Goal: Information Seeking & Learning: Learn about a topic

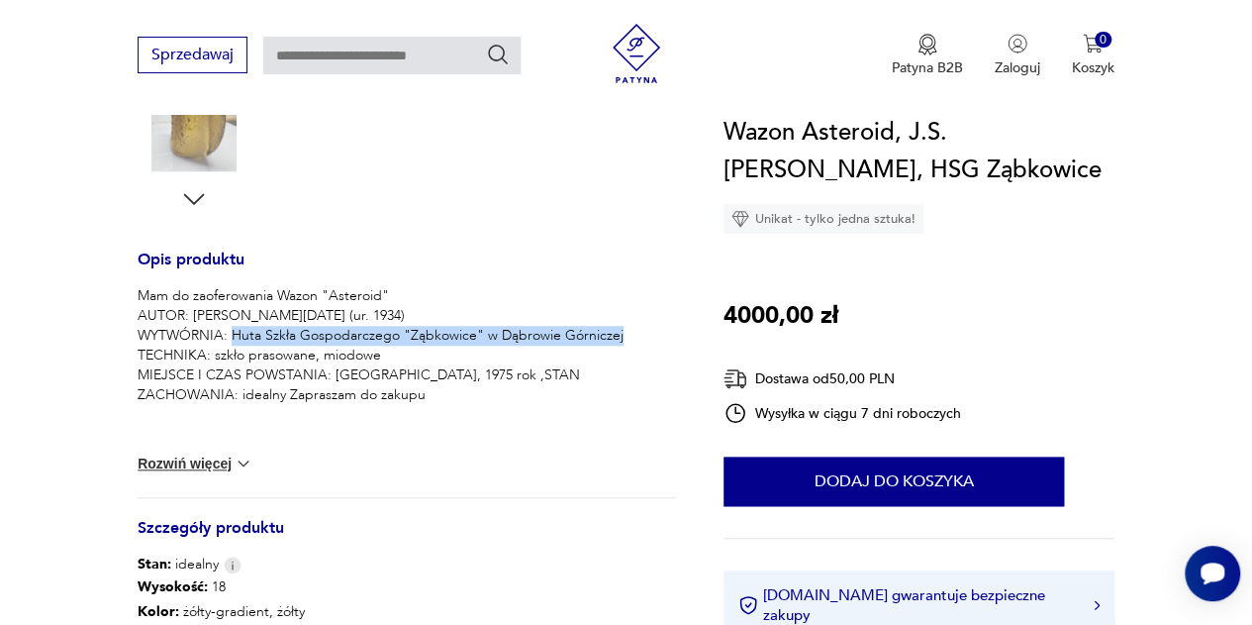
drag, startPoint x: 230, startPoint y: 336, endPoint x: 624, endPoint y: 332, distance: 394.0
click at [624, 332] on p "Mam do zaoferowania Wazon "Asteroid" AUTOR: Jan Sylwester Drost (ur. 1934) WYTW…" at bounding box center [407, 345] width 538 height 119
copy p "Huta Szkła Gospodarczego "Ząbkowice" w Dąbrowie Górniczej"
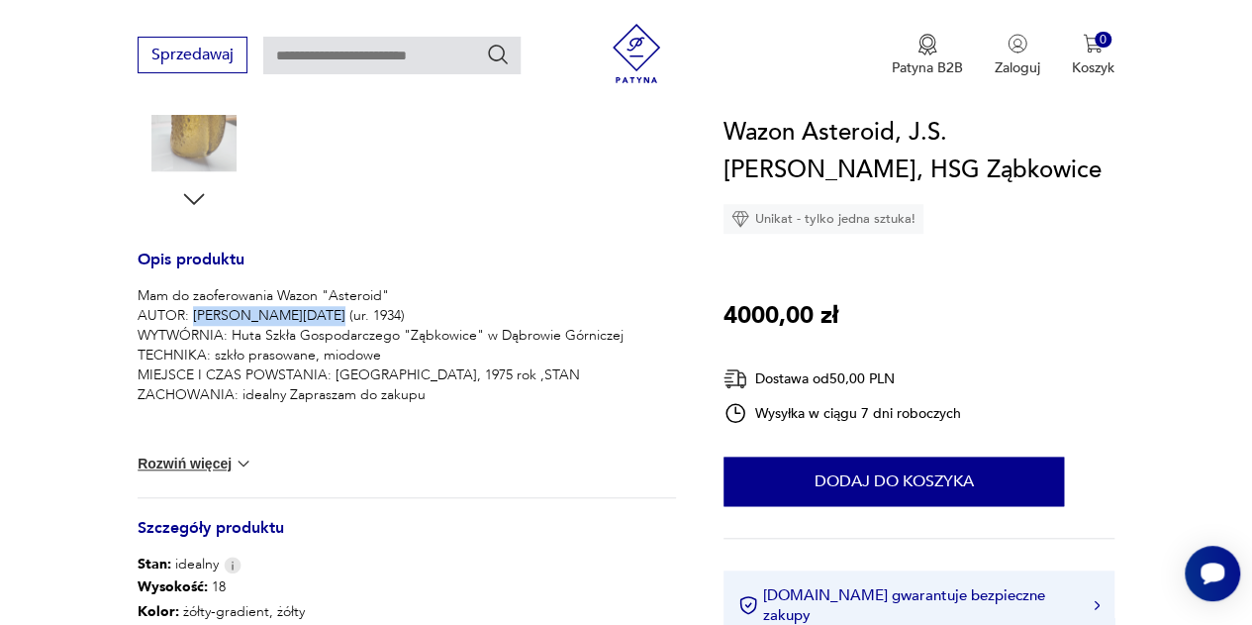
drag, startPoint x: 192, startPoint y: 312, endPoint x: 312, endPoint y: 312, distance: 119.8
click at [312, 312] on p "Mam do zaoferowania Wazon "Asteroid" AUTOR: Jan Sylwester Drost (ur. 1934) WYTW…" at bounding box center [407, 345] width 538 height 119
copy p "Jan Sylwester Drost"
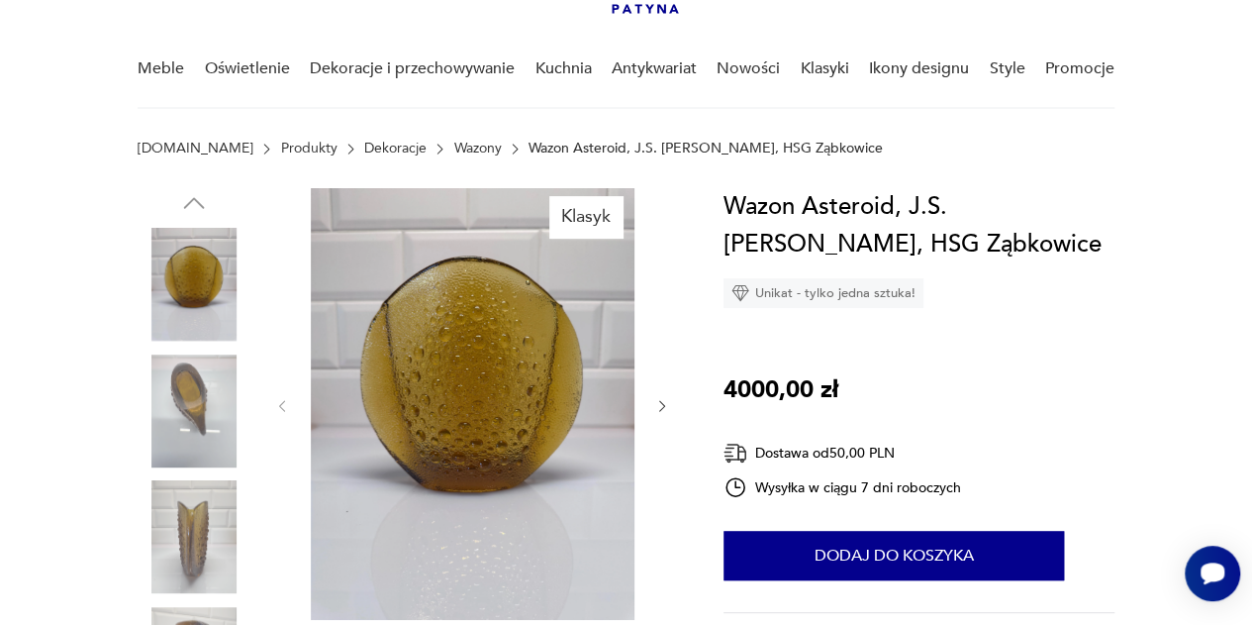
scroll to position [128, 0]
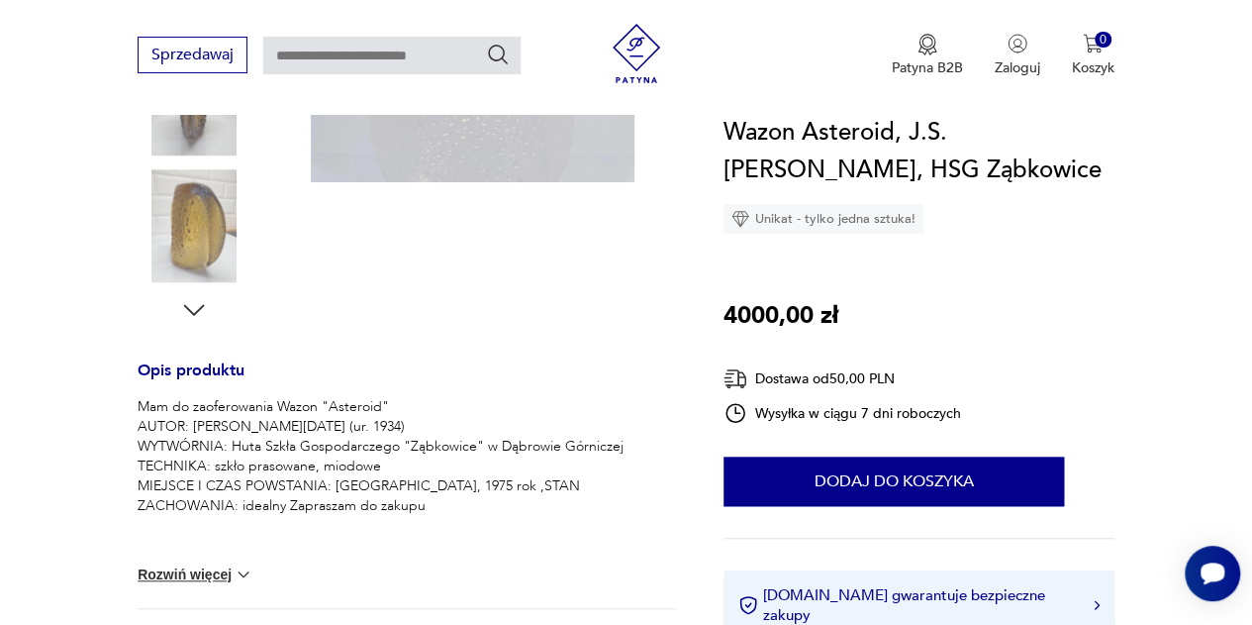
scroll to position [575, 0]
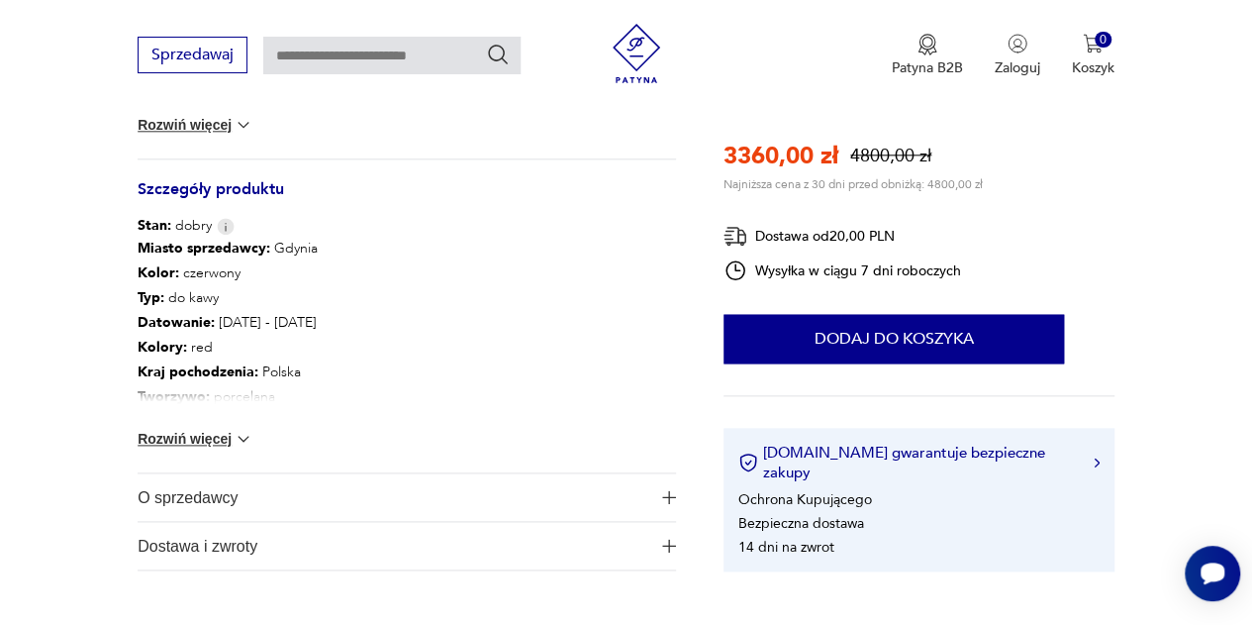
scroll to position [1042, 0]
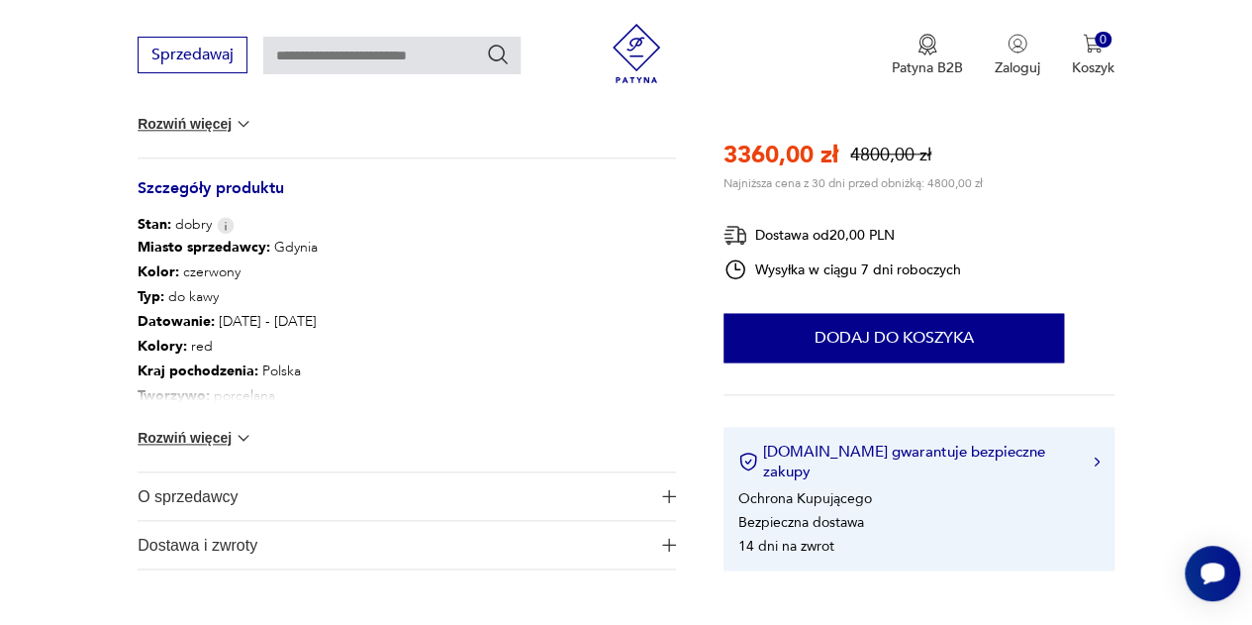
click at [239, 442] on img at bounding box center [244, 438] width 20 height 20
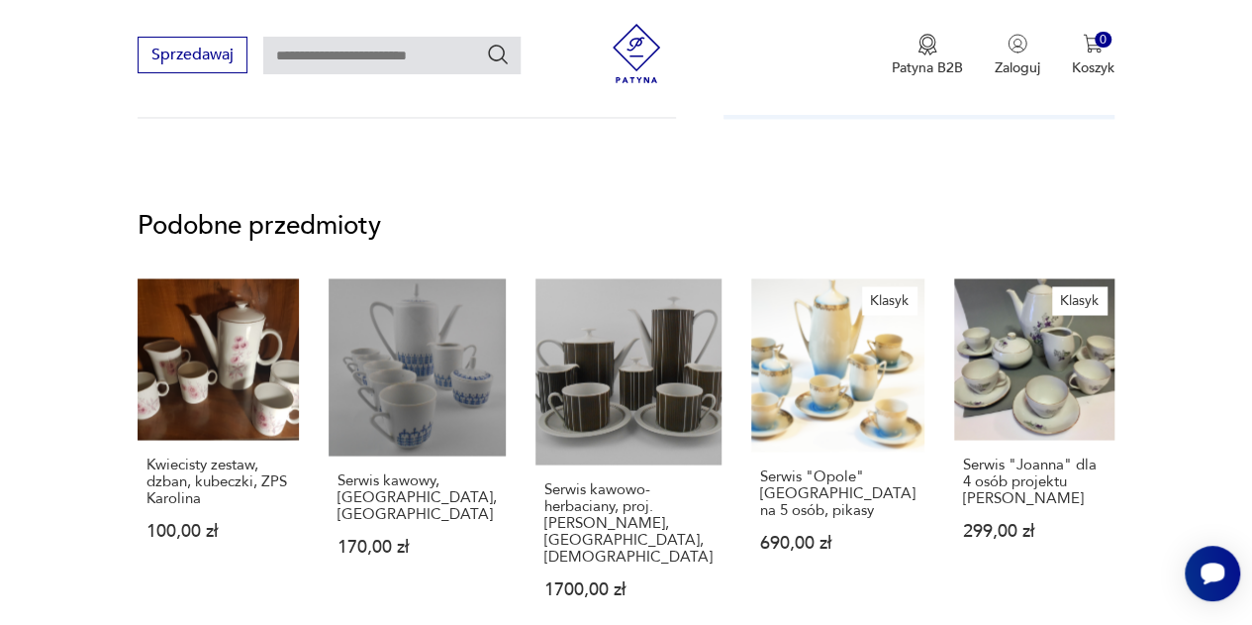
scroll to position [1671, 0]
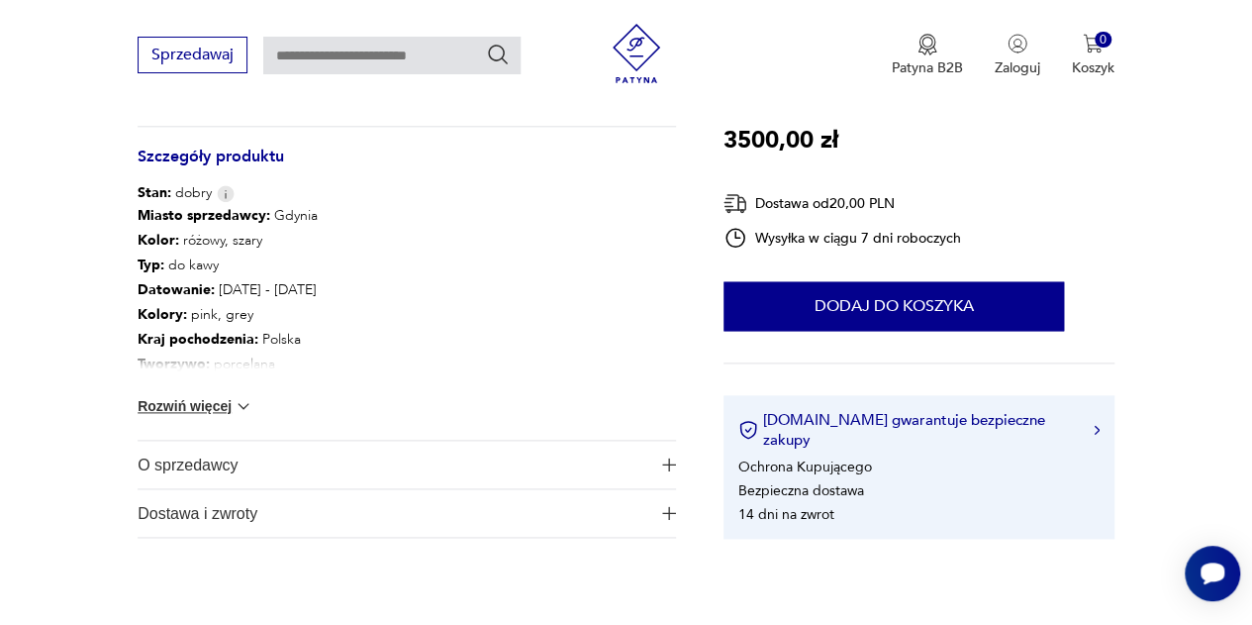
scroll to position [1077, 0]
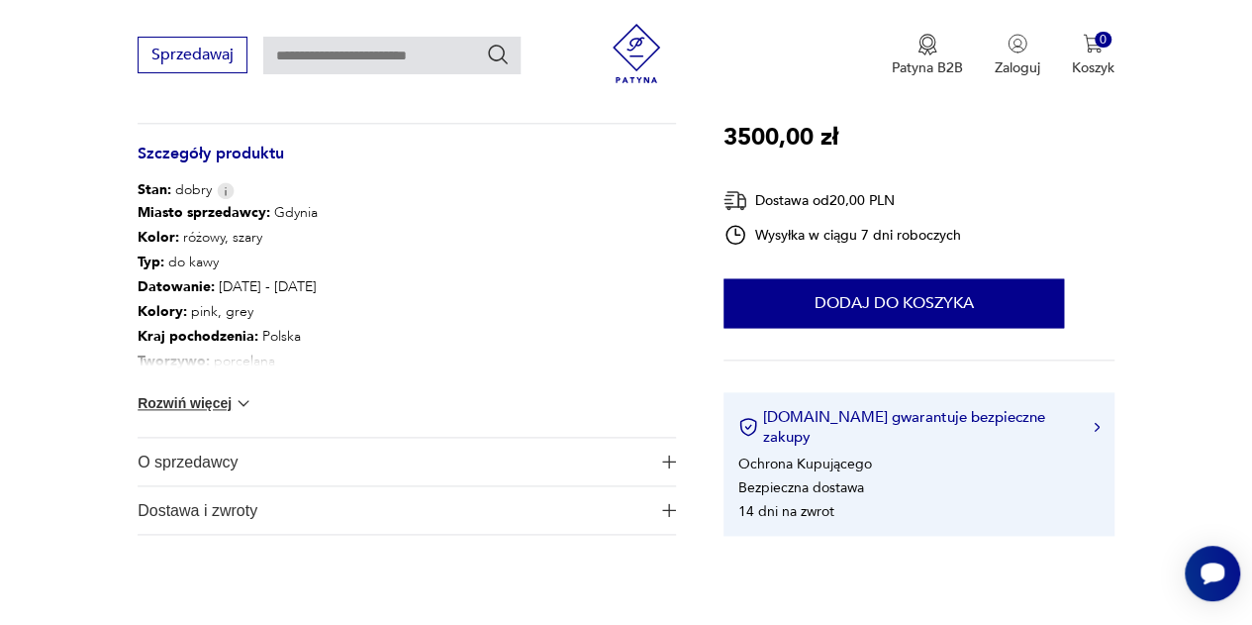
click at [190, 394] on button "Rozwiń więcej" at bounding box center [195, 403] width 115 height 20
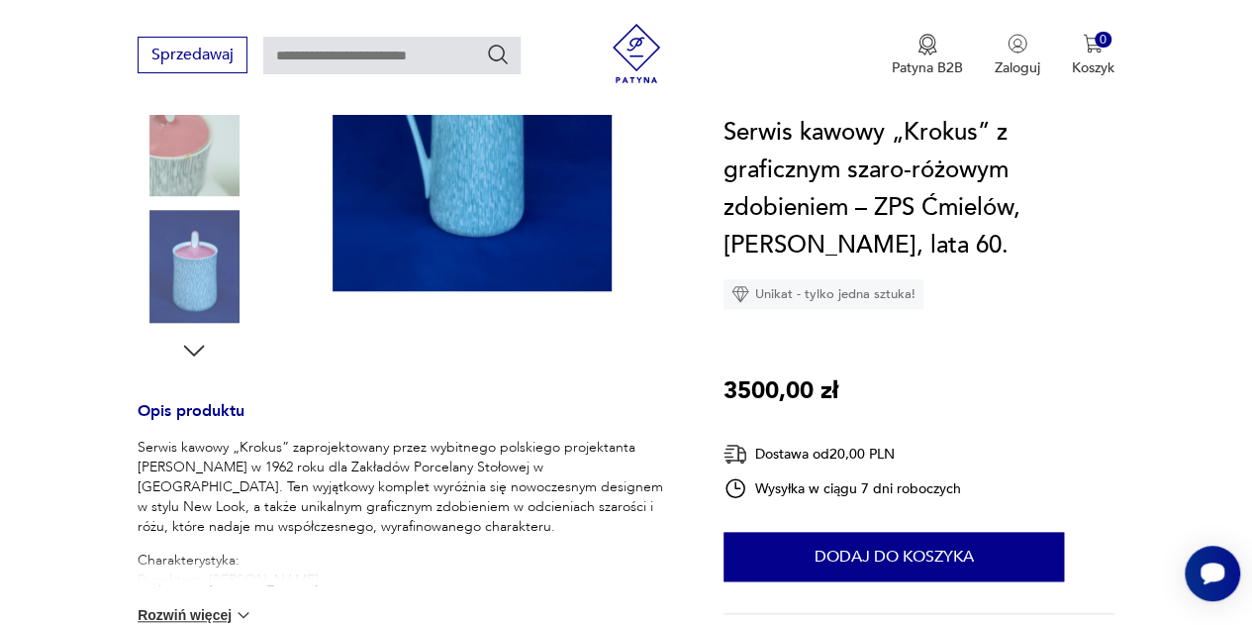
scroll to position [614, 0]
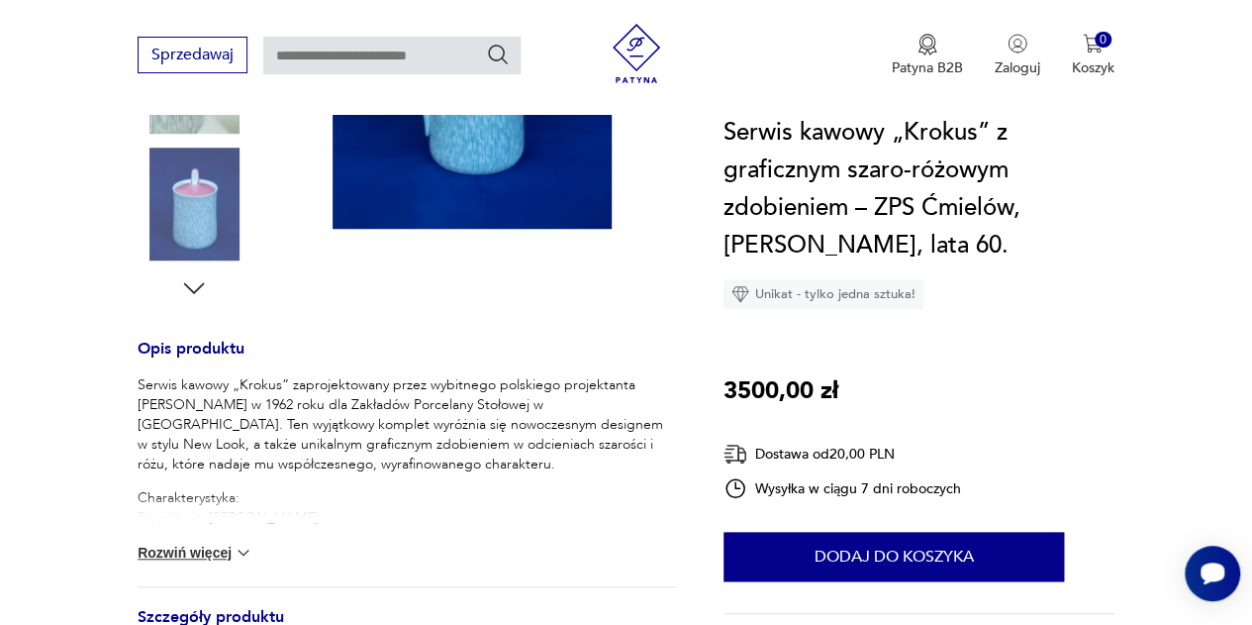
click at [210, 549] on button "Rozwiń więcej" at bounding box center [195, 552] width 115 height 20
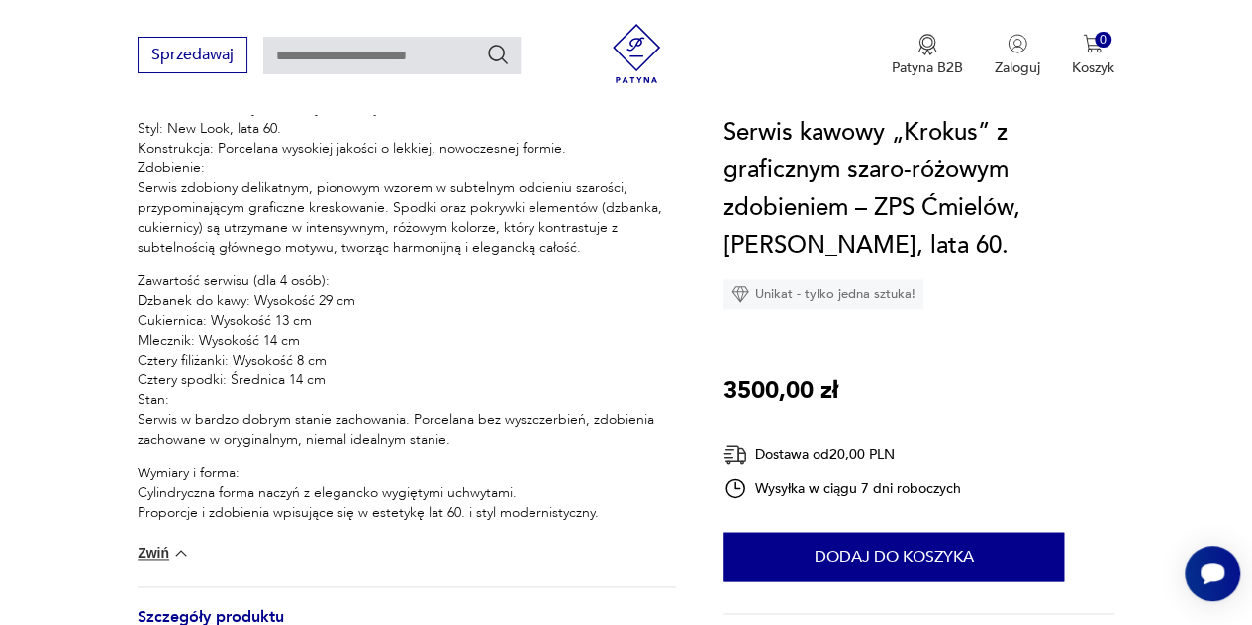
scroll to position [1043, 0]
drag, startPoint x: 315, startPoint y: 313, endPoint x: 212, endPoint y: 314, distance: 103.0
click at [212, 314] on p "Zawartość serwisu (dla 4 osób): Dzbanek do kawy: Wysokość 29 cm Cukiernica: Wys…" at bounding box center [407, 359] width 538 height 178
copy p "Wysokość 13 cm"
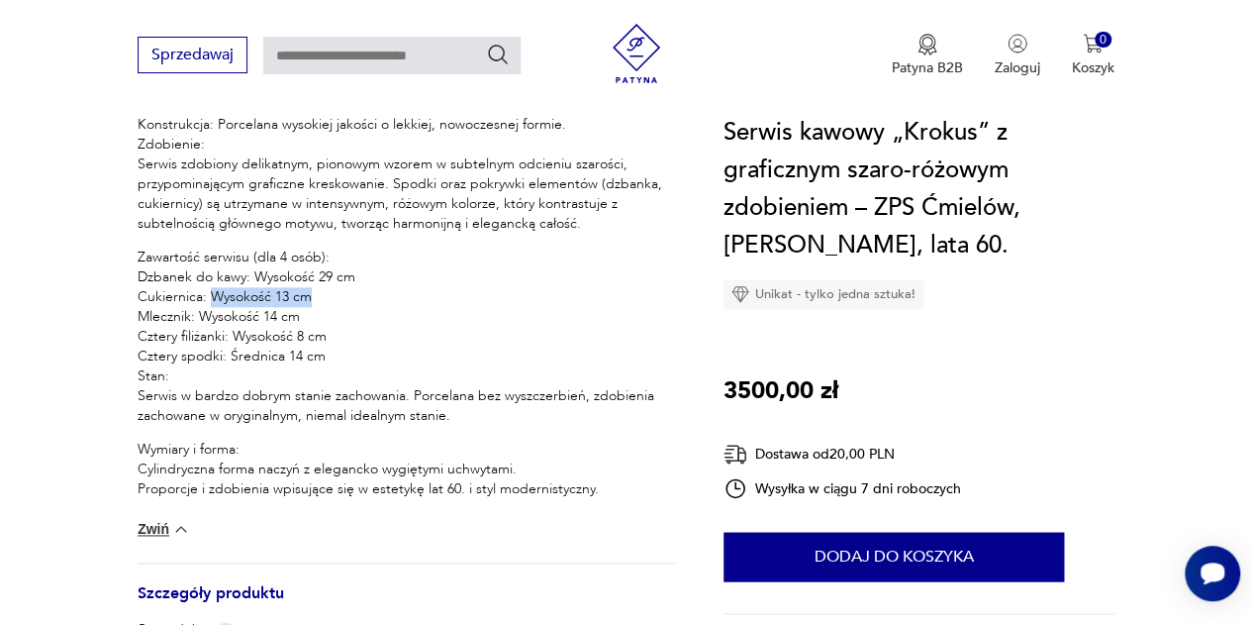
scroll to position [1068, 0]
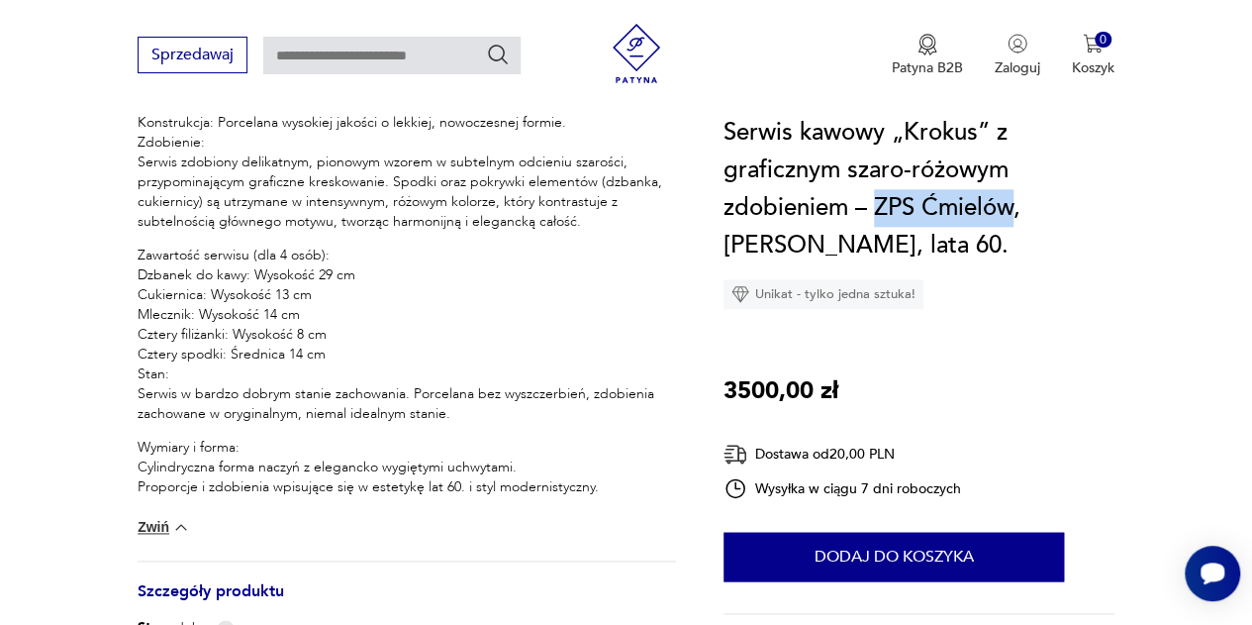
drag, startPoint x: 879, startPoint y: 205, endPoint x: 1015, endPoint y: 192, distance: 136.2
click at [1015, 192] on h1 "Serwis kawowy „Krokus” z graficznym szaro-różowym zdobieniem – ZPS Ćmielów, Win…" at bounding box center [919, 189] width 391 height 150
copy h1 "ZPS Ćmielów"
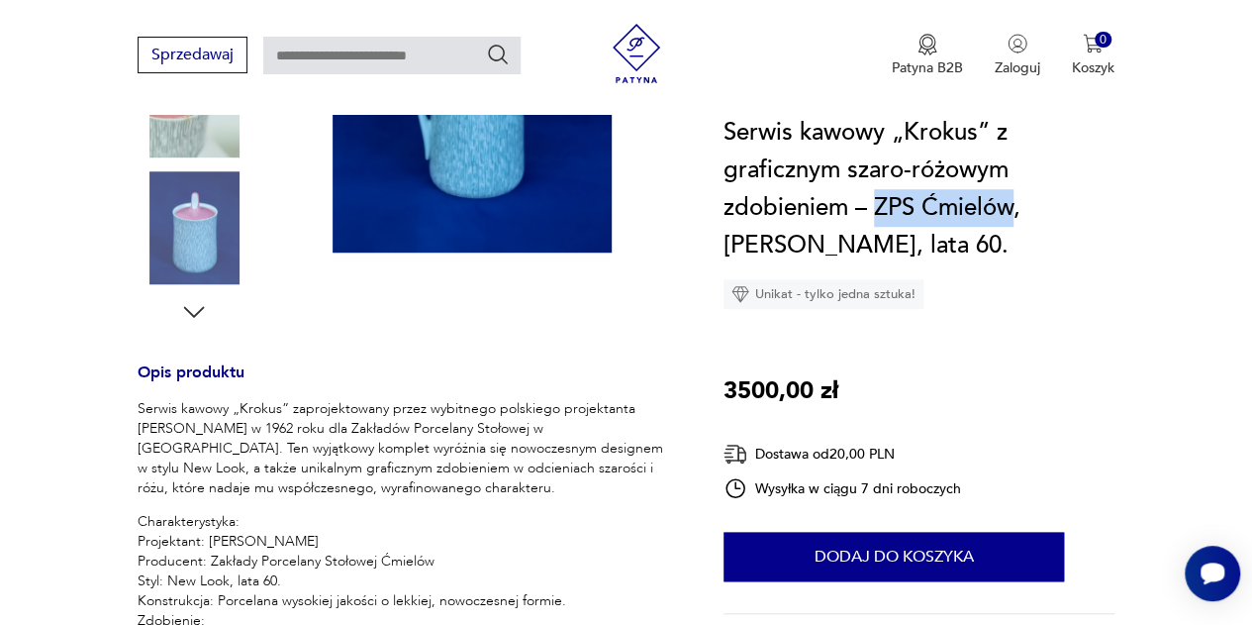
scroll to position [0, 0]
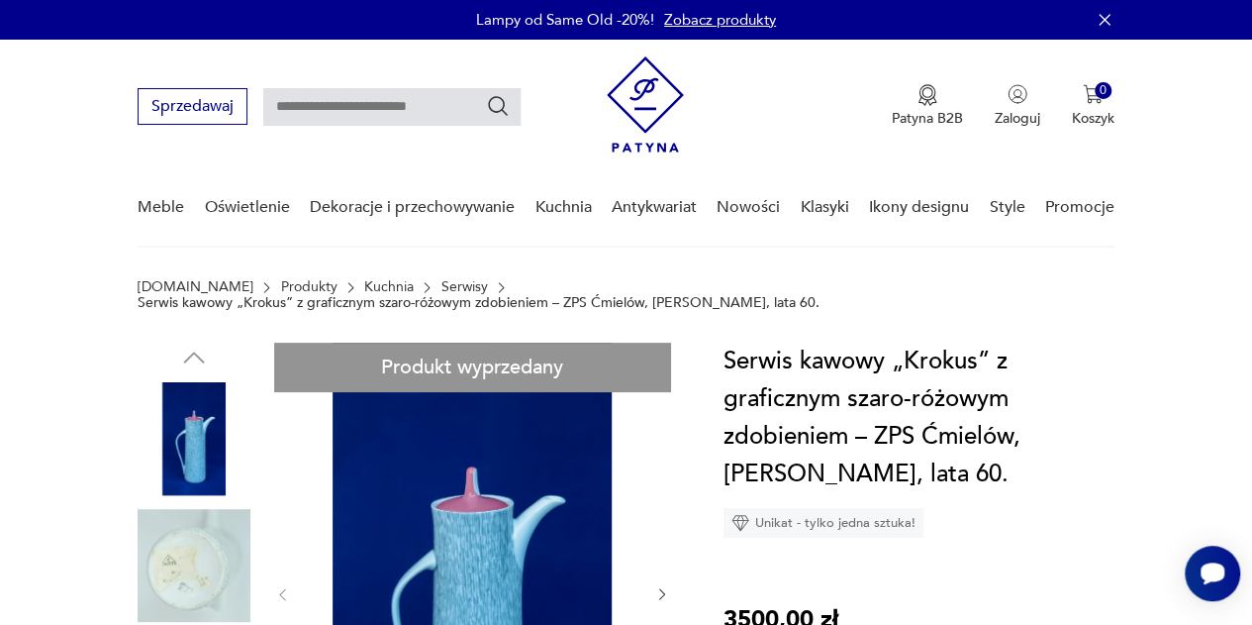
click at [443, 105] on input "text" at bounding box center [391, 107] width 257 height 38
type input "**********"
